Goal: Task Accomplishment & Management: Manage account settings

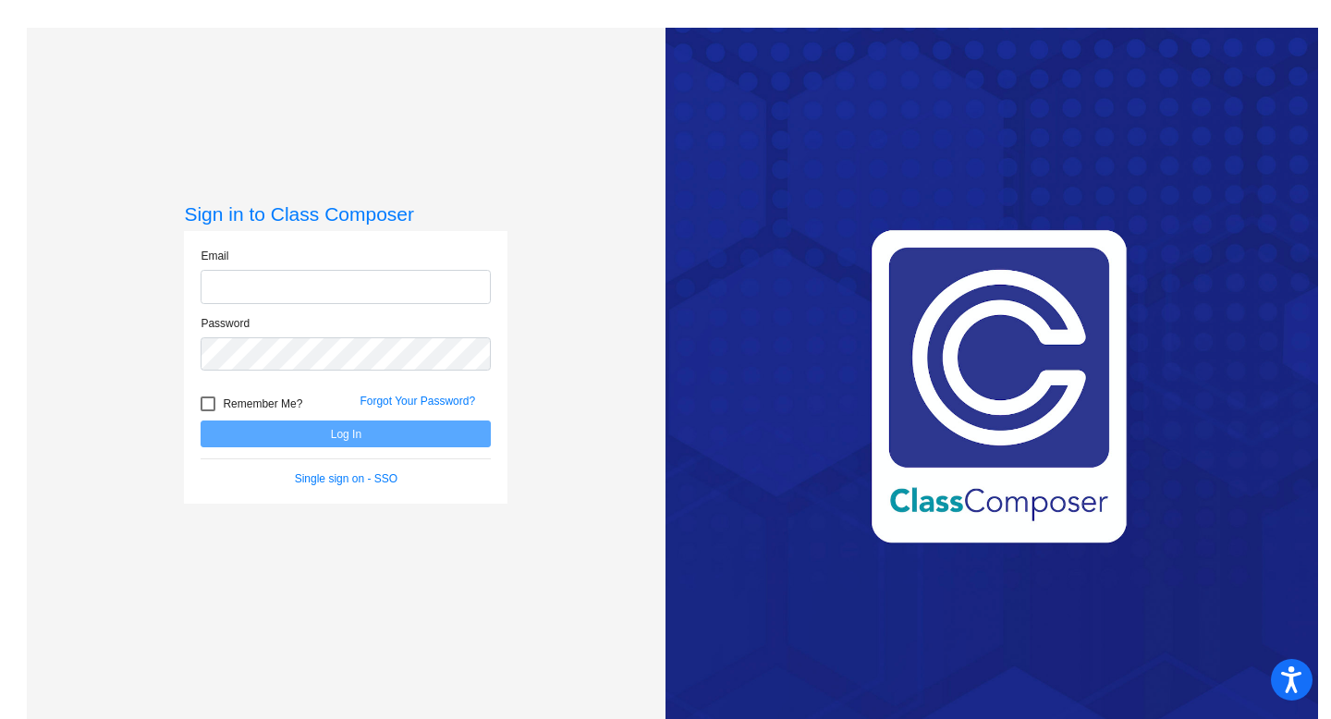
type input "[EMAIL_ADDRESS][DOMAIN_NAME]"
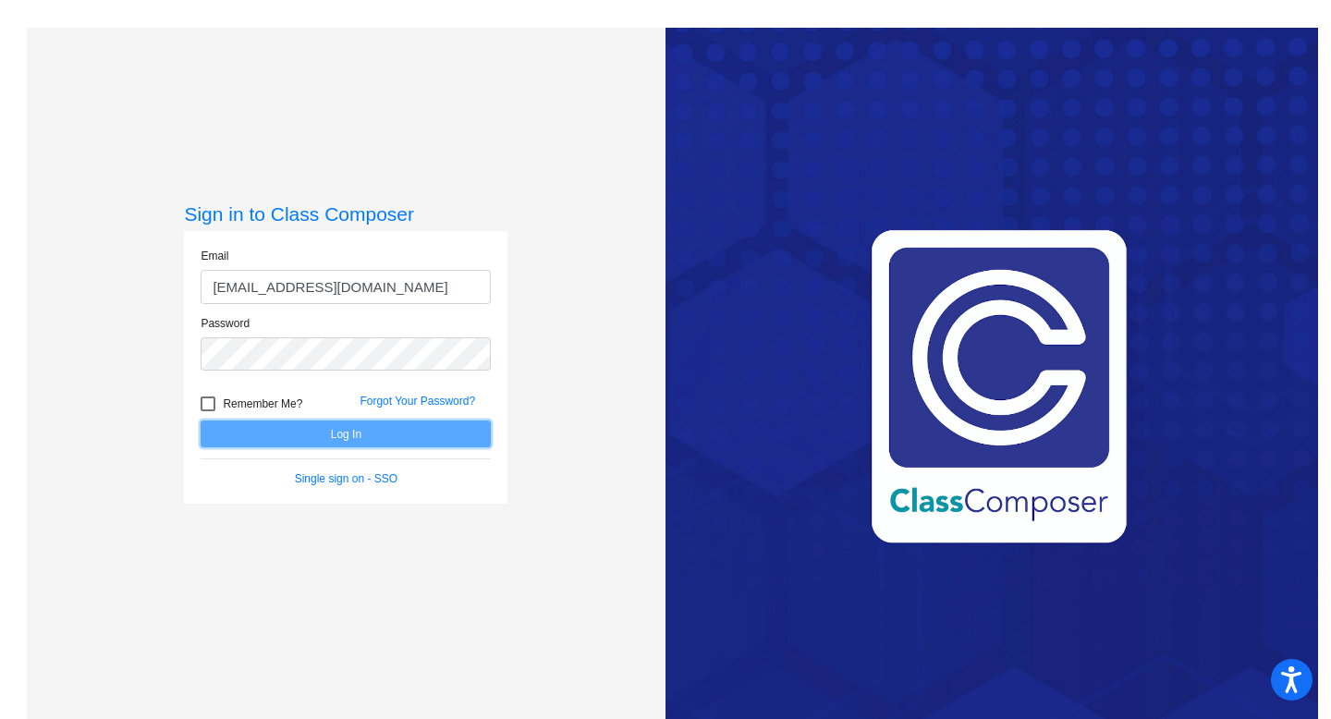
click at [295, 438] on button "Log In" at bounding box center [346, 434] width 290 height 27
click at [302, 438] on button "Log In" at bounding box center [346, 434] width 290 height 27
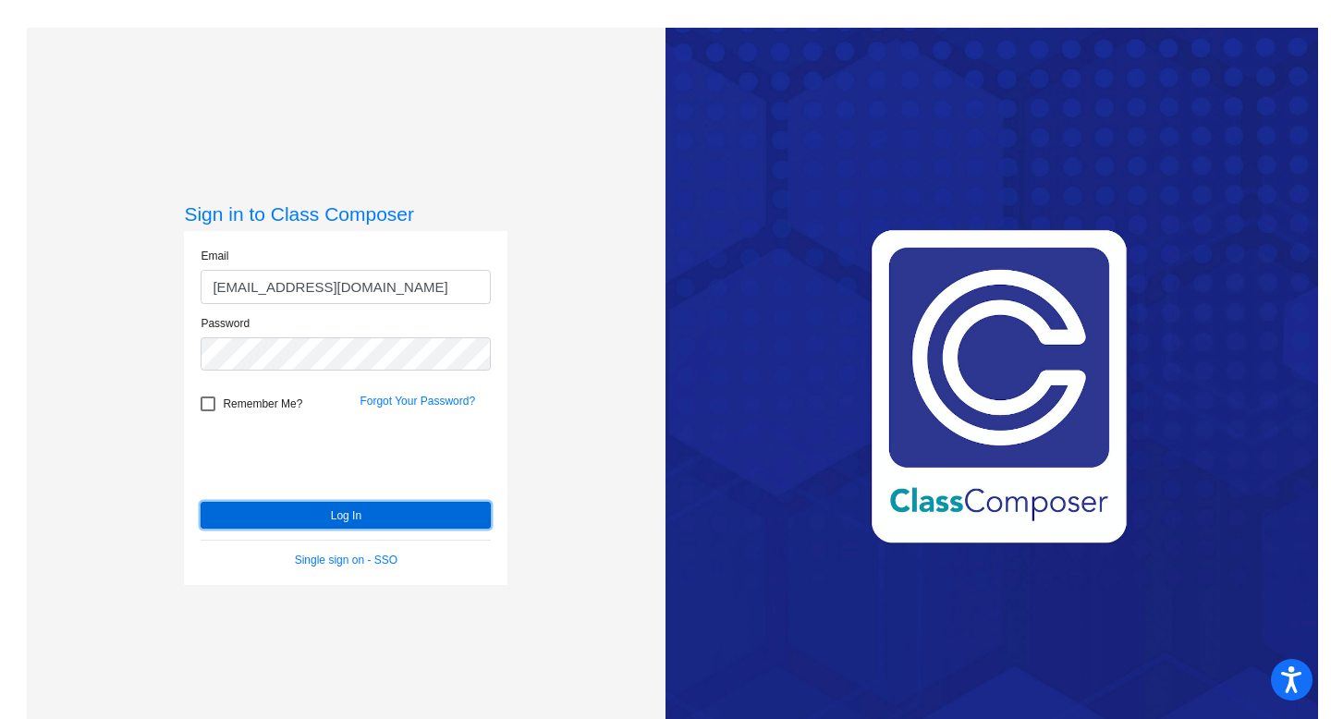
click at [287, 512] on button "Log In" at bounding box center [346, 515] width 290 height 27
click at [287, 512] on div "Sign in to Class Composer Email [EMAIL_ADDRESS][DOMAIN_NAME] Password Remember …" at bounding box center [346, 387] width 324 height 370
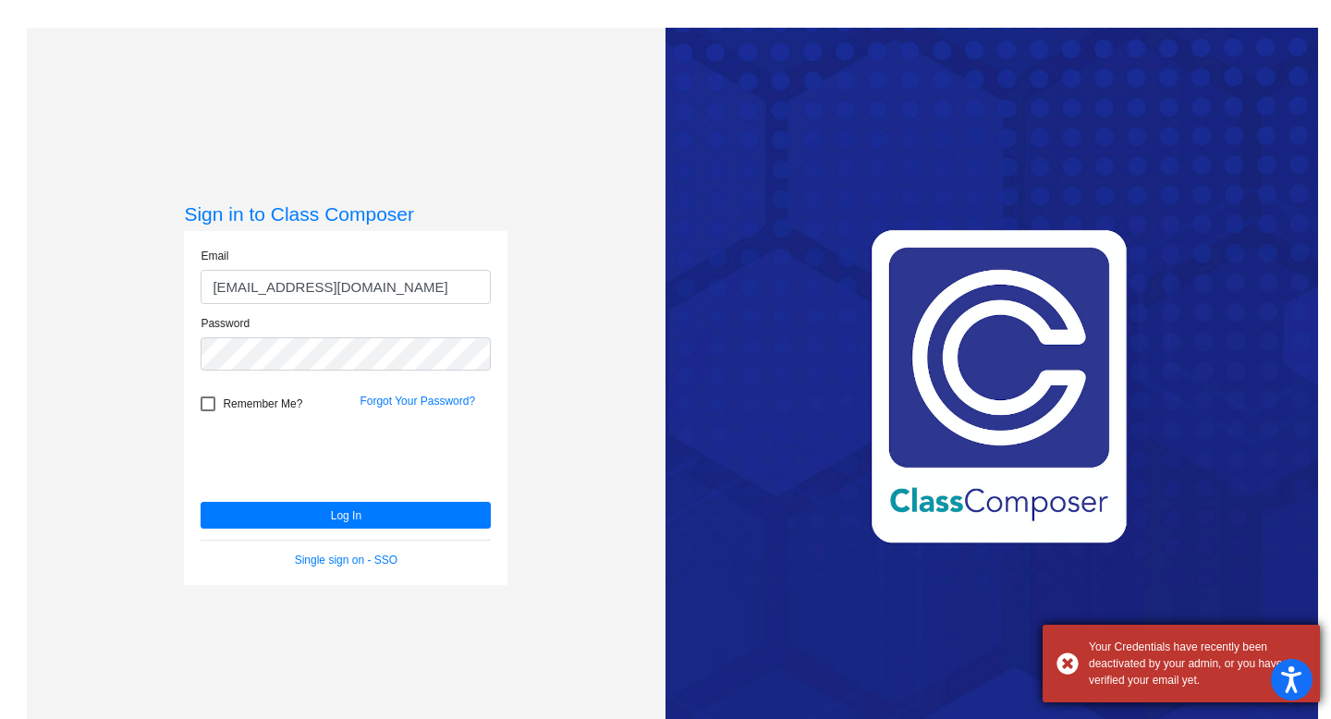
click at [1061, 660] on div "Your Credentials have recently been deactivated by your admin, or you haven’t v…" at bounding box center [1181, 664] width 277 height 78
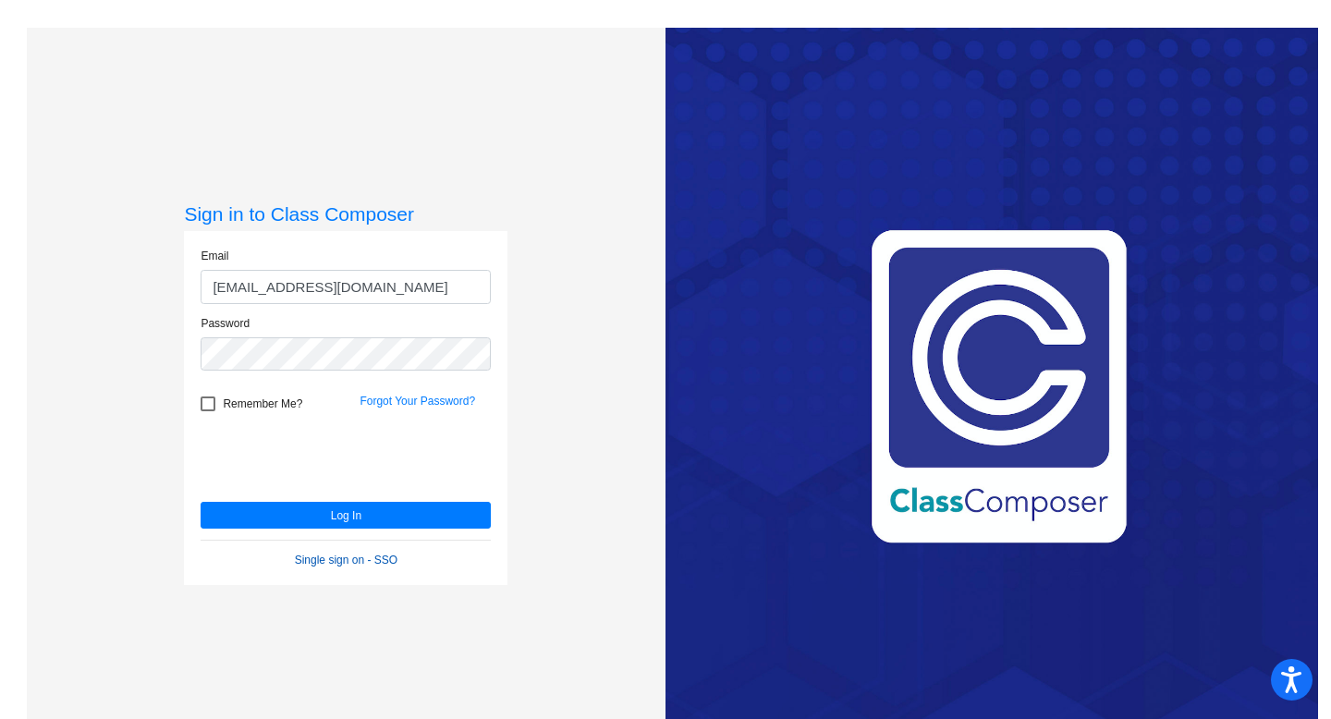
click at [316, 557] on link "Single sign on - SSO" at bounding box center [346, 560] width 103 height 13
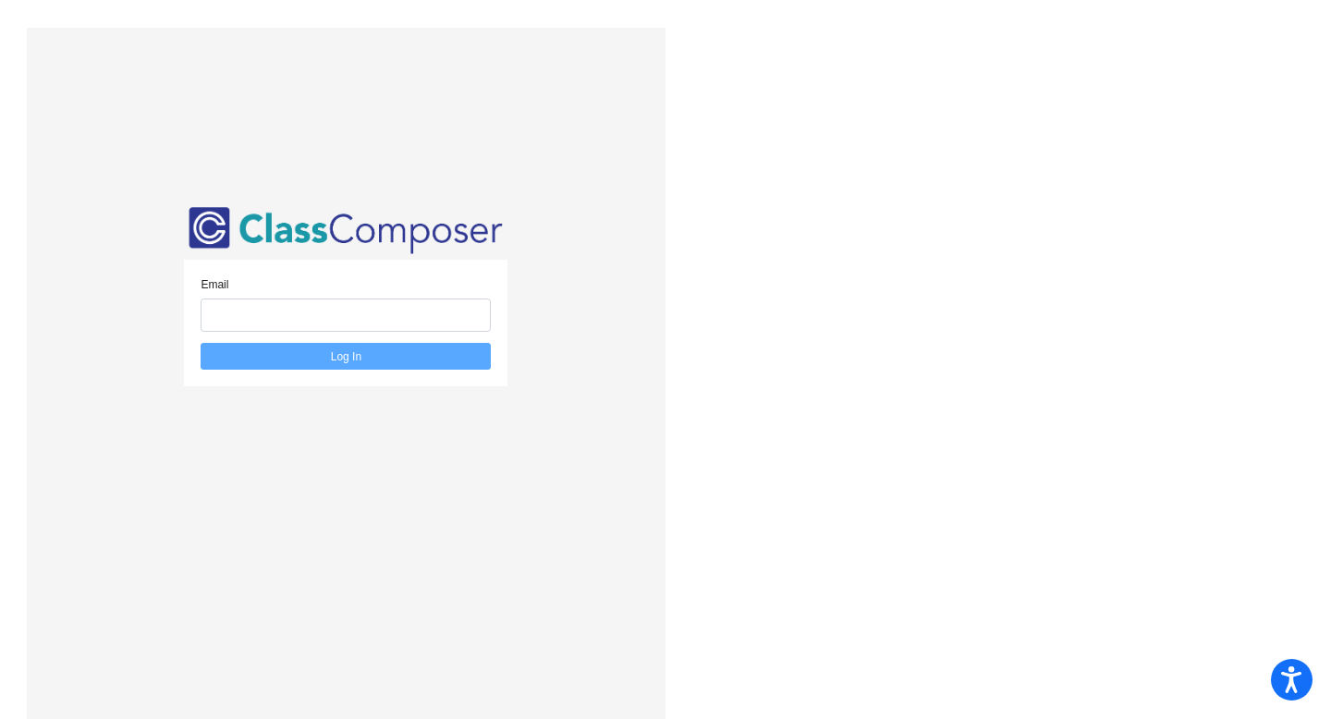
click at [270, 276] on div "Email" at bounding box center [346, 304] width 290 height 56
click at [258, 310] on input "email" at bounding box center [346, 316] width 290 height 34
type input "[EMAIL_ADDRESS][DOMAIN_NAME]"
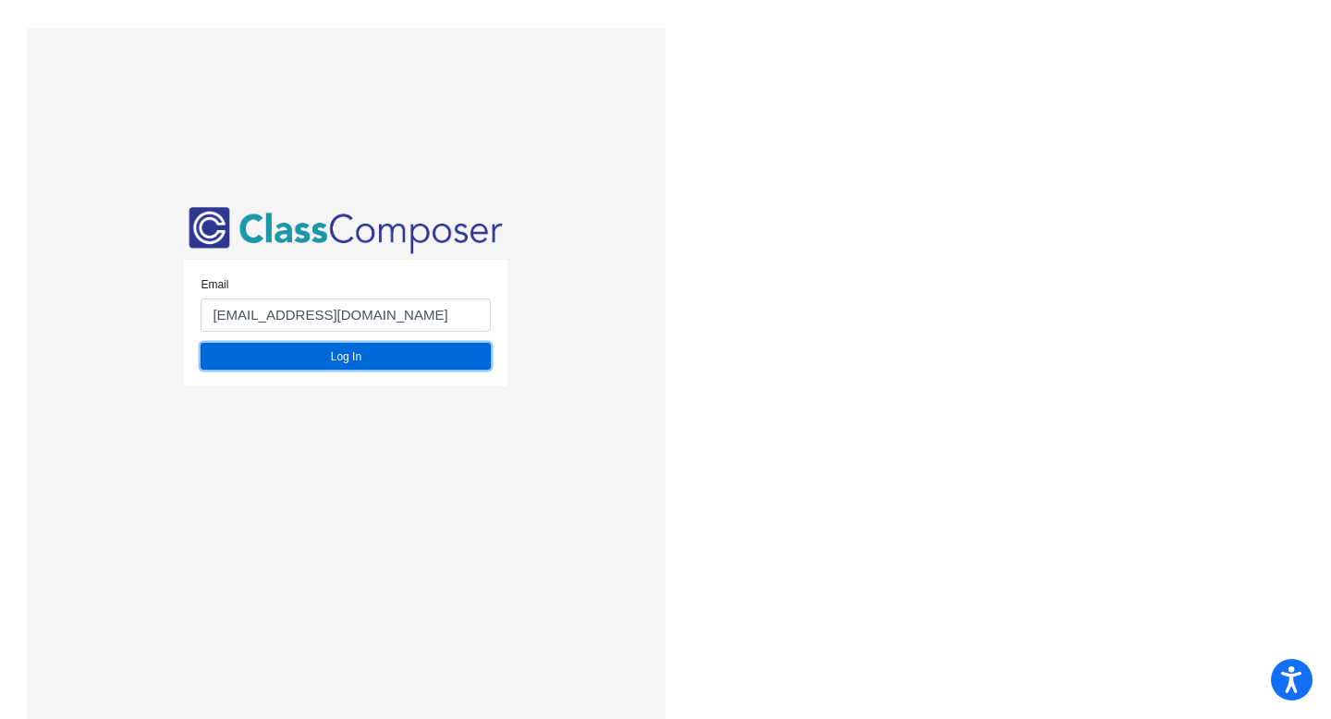
click at [349, 358] on button "Log In" at bounding box center [346, 356] width 290 height 27
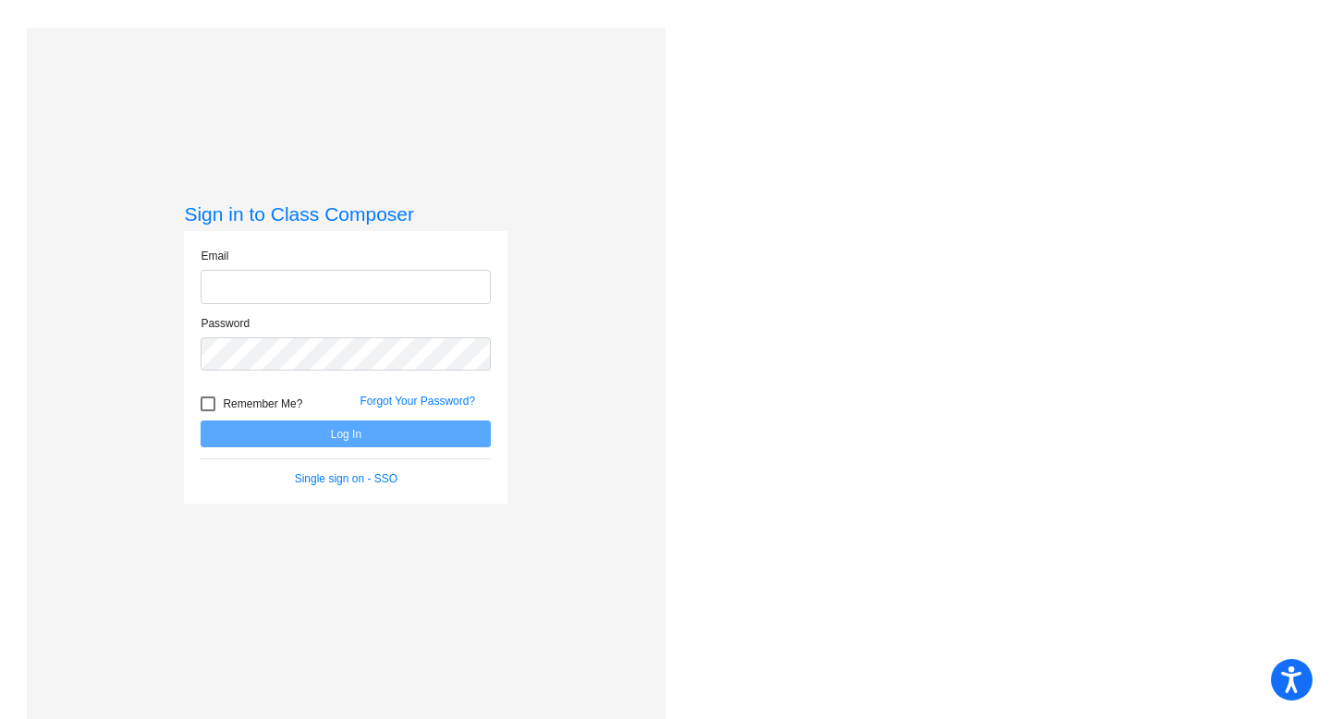
type input "[EMAIL_ADDRESS][DOMAIN_NAME]"
